Goal: Task Accomplishment & Management: Manage account settings

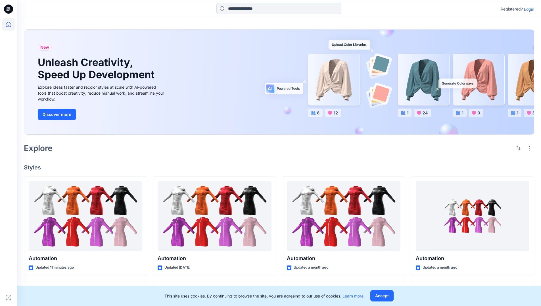
click at [527, 9] on p "Login" at bounding box center [529, 9] width 10 height 6
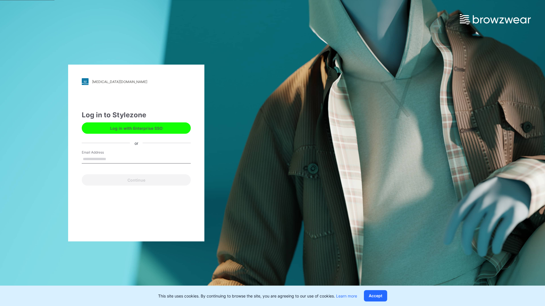
click at [112, 159] on input "Email Address" at bounding box center [136, 159] width 109 height 9
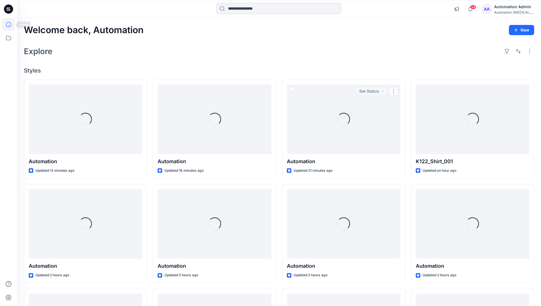
click at [11, 24] on icon at bounding box center [8, 24] width 5 height 5
click at [8, 37] on icon at bounding box center [8, 38] width 12 height 12
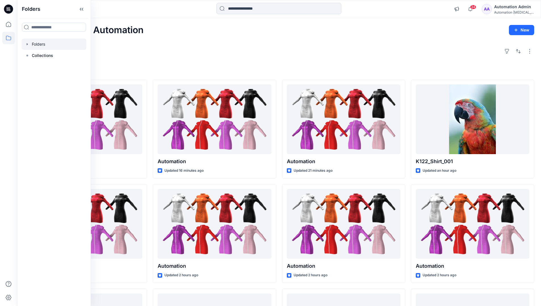
click at [38, 43] on div at bounding box center [54, 44] width 65 height 11
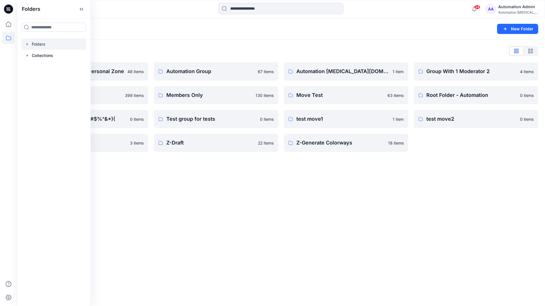
click at [273, 197] on div "Folders New Folder Folders List Automation Admin's Personal Zone 48 items membe…" at bounding box center [281, 162] width 528 height 288
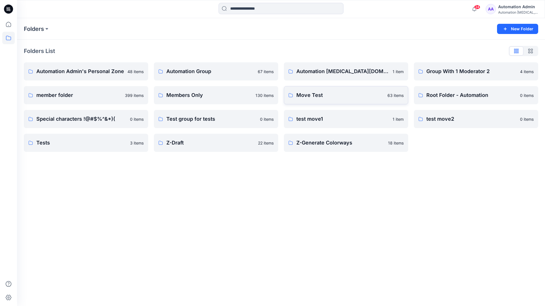
click at [316, 94] on p "Move Test" at bounding box center [340, 95] width 88 height 8
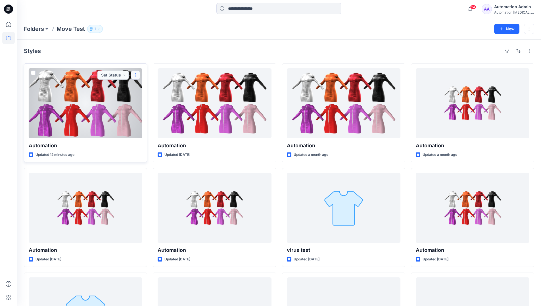
click at [133, 77] on button "button" at bounding box center [135, 75] width 9 height 9
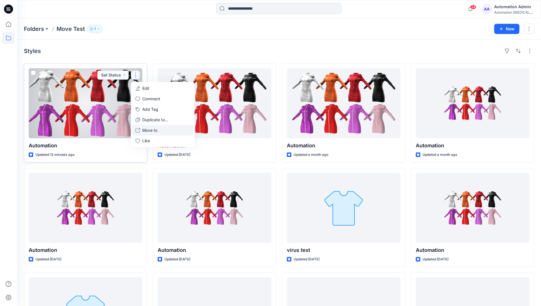
click at [152, 129] on p "Move to" at bounding box center [149, 130] width 15 height 6
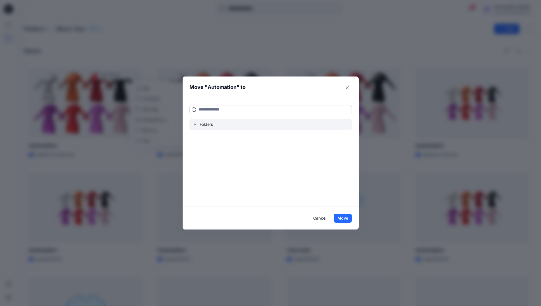
click at [195, 125] on icon "button" at bounding box center [194, 124] width 1 height 2
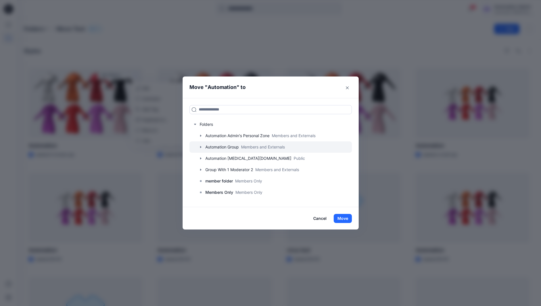
click at [213, 146] on div at bounding box center [270, 147] width 162 height 11
click at [346, 217] on button "Move" at bounding box center [342, 218] width 18 height 9
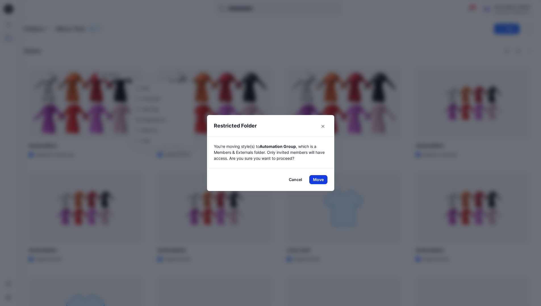
click at [320, 180] on button "Move" at bounding box center [318, 179] width 18 height 9
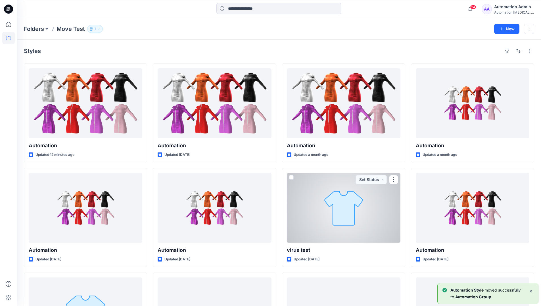
click at [511, 8] on div "Automation Admin" at bounding box center [514, 6] width 40 height 7
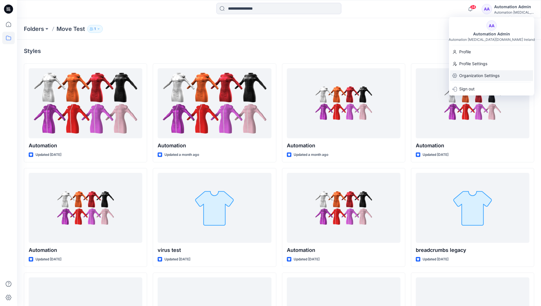
click at [484, 72] on p "Organization Settings" at bounding box center [479, 75] width 40 height 11
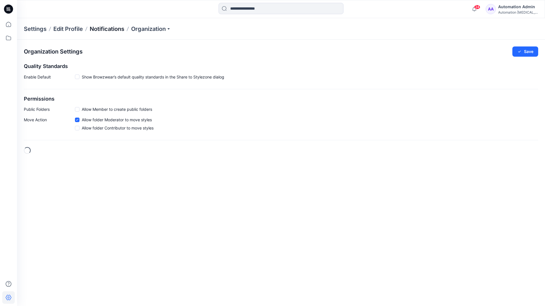
click at [104, 28] on p "Notifications" at bounding box center [107, 29] width 35 height 8
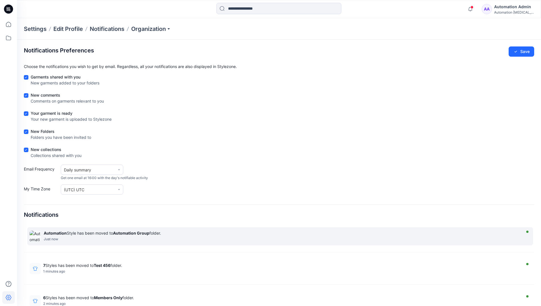
click at [131, 233] on strong "Automation Group" at bounding box center [131, 233] width 36 height 5
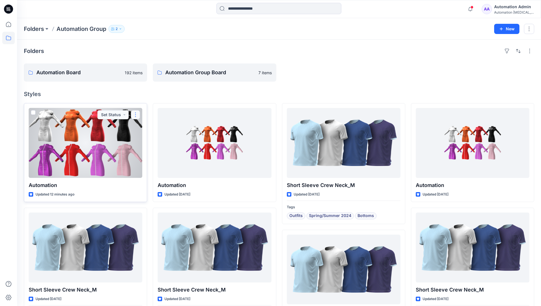
click at [137, 115] on button "button" at bounding box center [135, 114] width 9 height 9
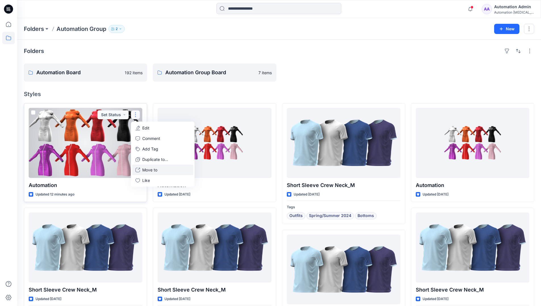
click at [145, 170] on p "Move to" at bounding box center [149, 170] width 15 height 6
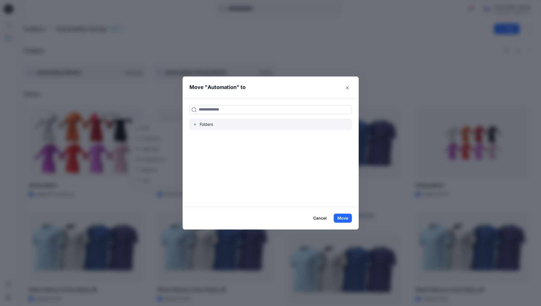
click at [197, 125] on icon "button" at bounding box center [195, 124] width 5 height 5
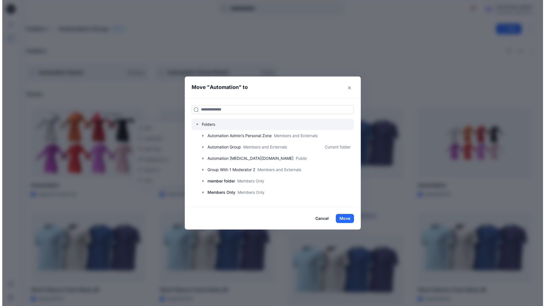
scroll to position [45, 0]
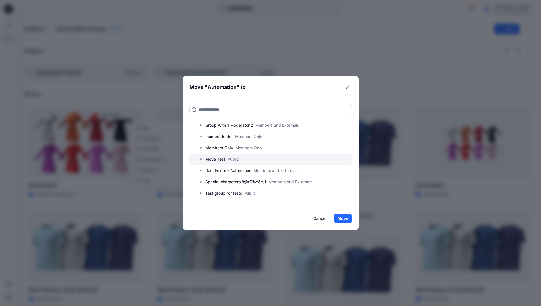
click at [222, 157] on p "Move Test" at bounding box center [215, 159] width 20 height 7
click at [347, 216] on button "Move" at bounding box center [342, 218] width 18 height 9
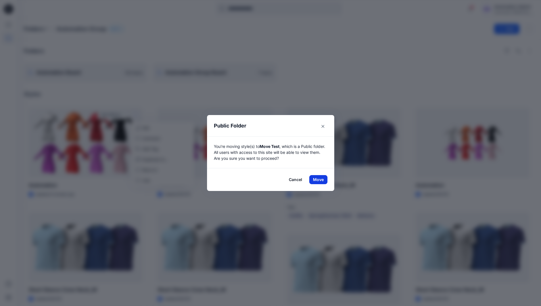
click at [320, 180] on button "Move" at bounding box center [318, 179] width 18 height 9
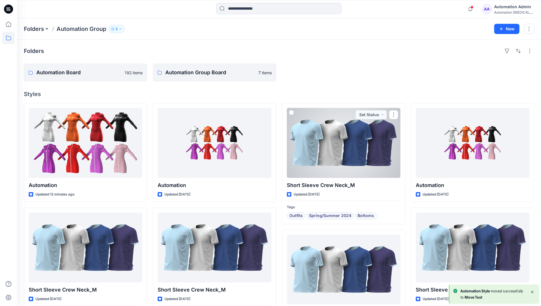
click at [507, 9] on div "Automation Admin" at bounding box center [514, 6] width 40 height 7
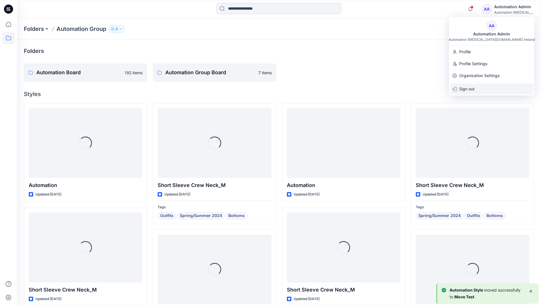
click at [479, 87] on div "Sign out" at bounding box center [491, 89] width 83 height 11
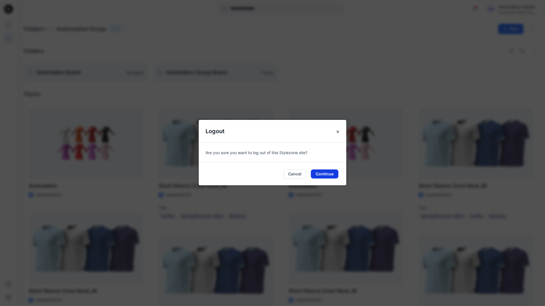
click at [322, 173] on button "Continue" at bounding box center [325, 174] width 28 height 9
